Goal: Task Accomplishment & Management: Manage account settings

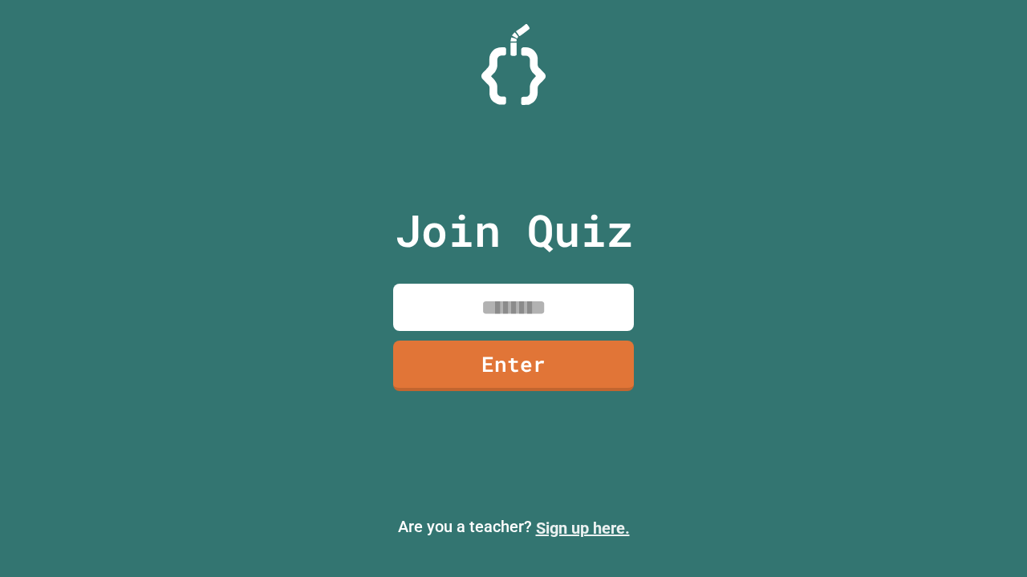
click at [582, 529] on link "Sign up here." at bounding box center [583, 528] width 94 height 19
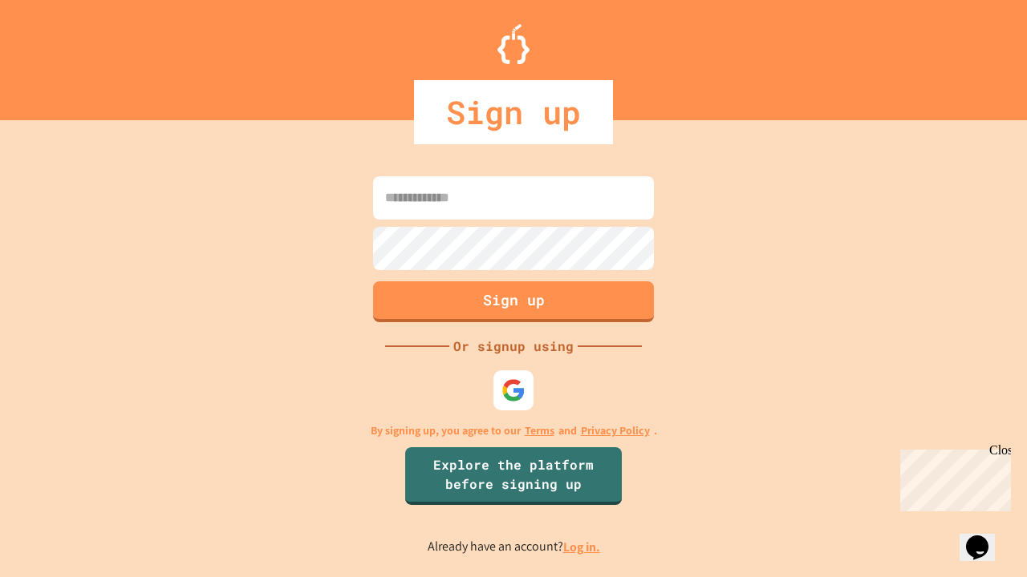
click at [582, 547] on link "Log in." at bounding box center [581, 547] width 37 height 17
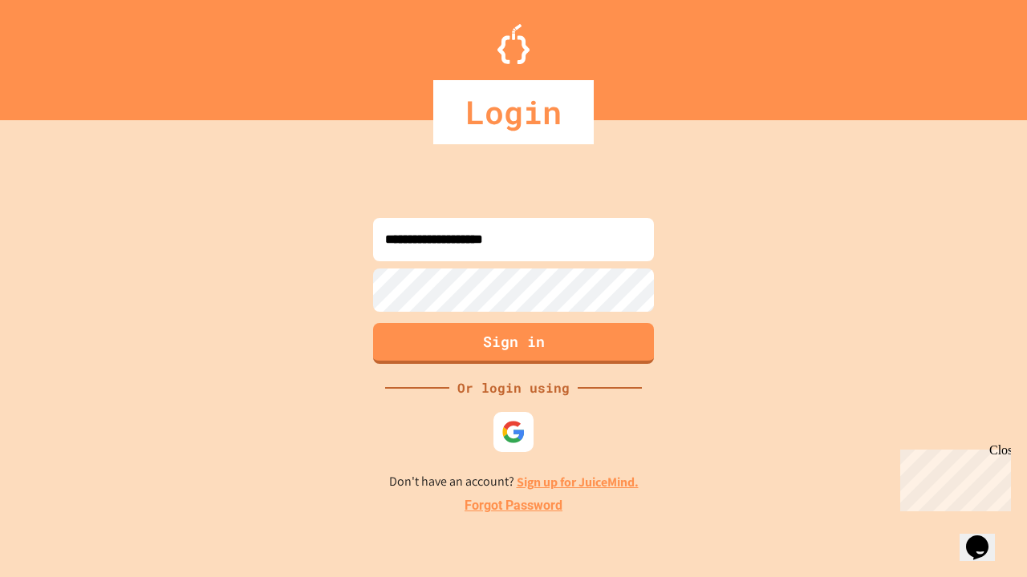
type input "**********"
